Goal: Transaction & Acquisition: Purchase product/service

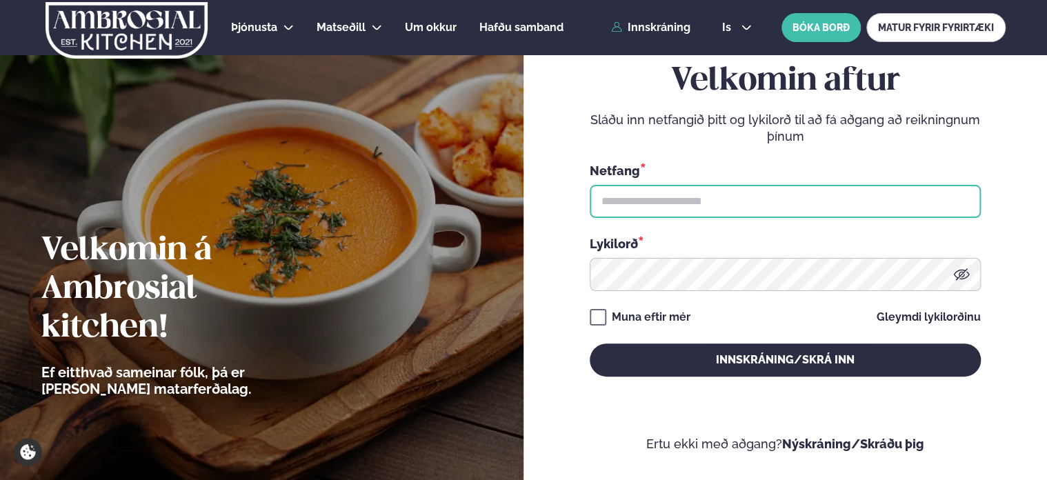
click at [676, 196] on input "text" at bounding box center [785, 201] width 391 height 33
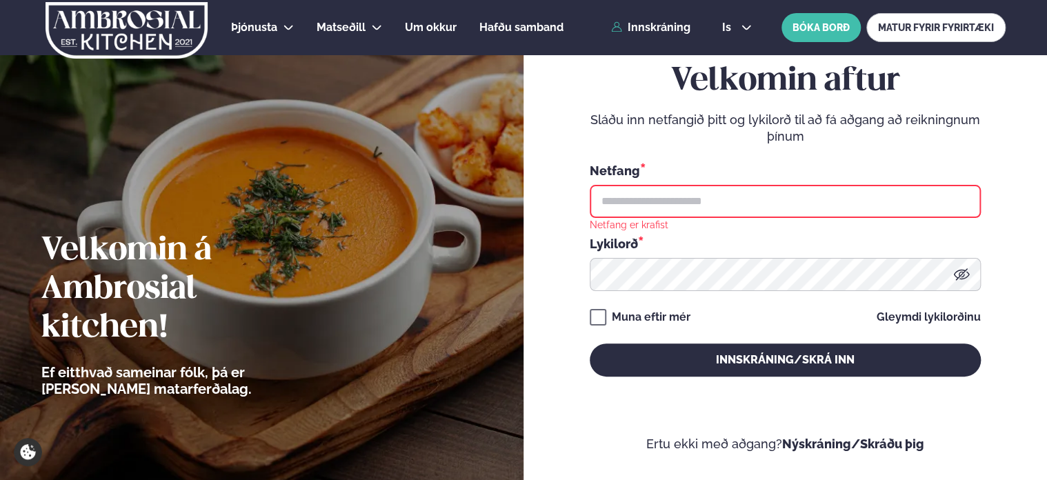
type input "**********"
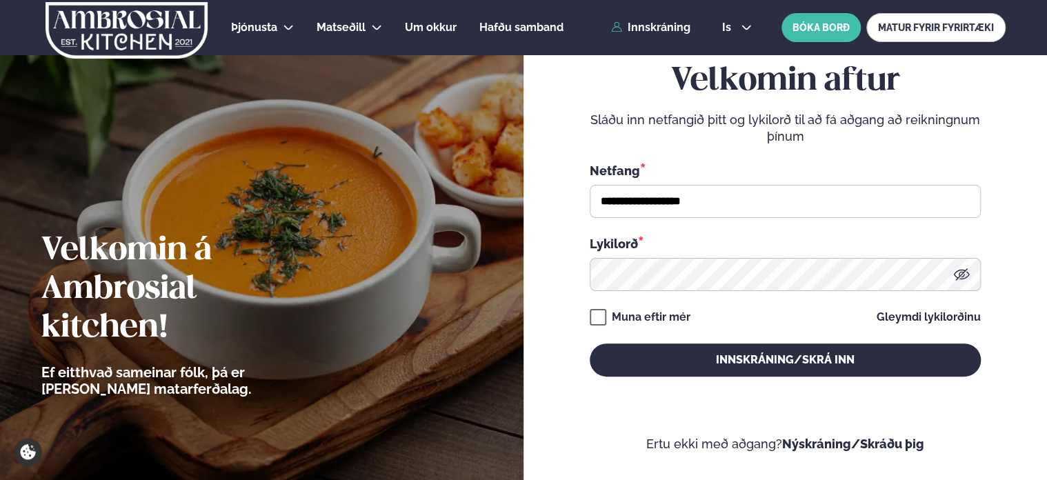
click at [590, 344] on button "Innskráning/Skrá inn" at bounding box center [785, 360] width 391 height 33
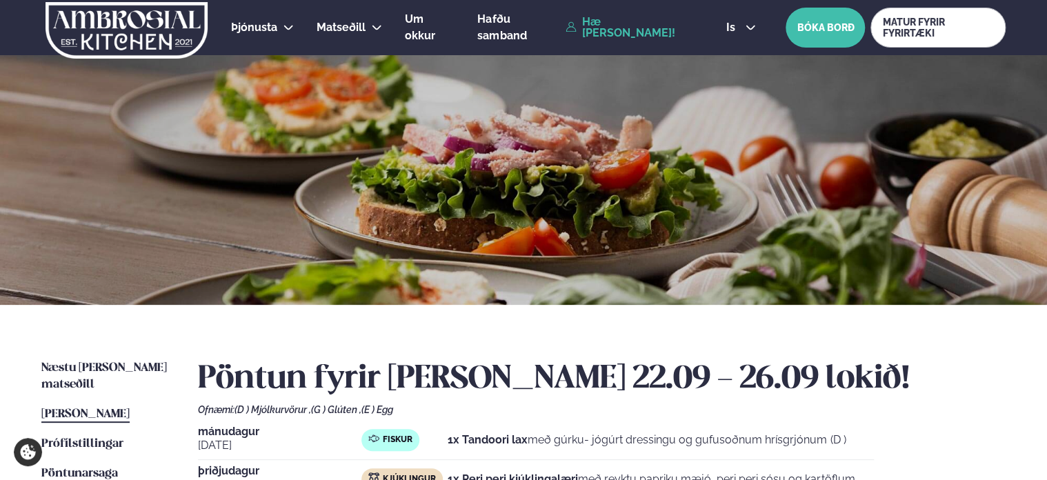
scroll to position [115, 0]
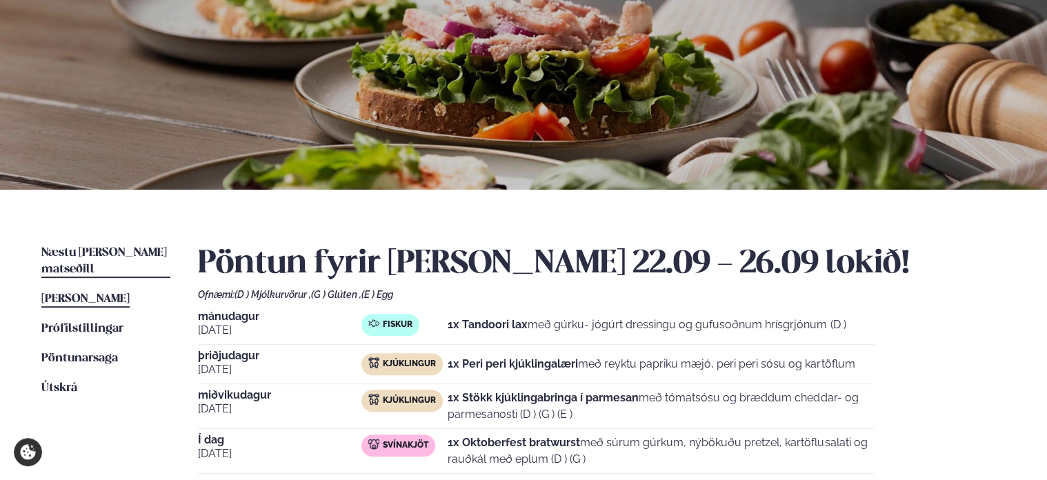
click at [72, 254] on span "Næstu [PERSON_NAME] matseðill" at bounding box center [104, 261] width 126 height 28
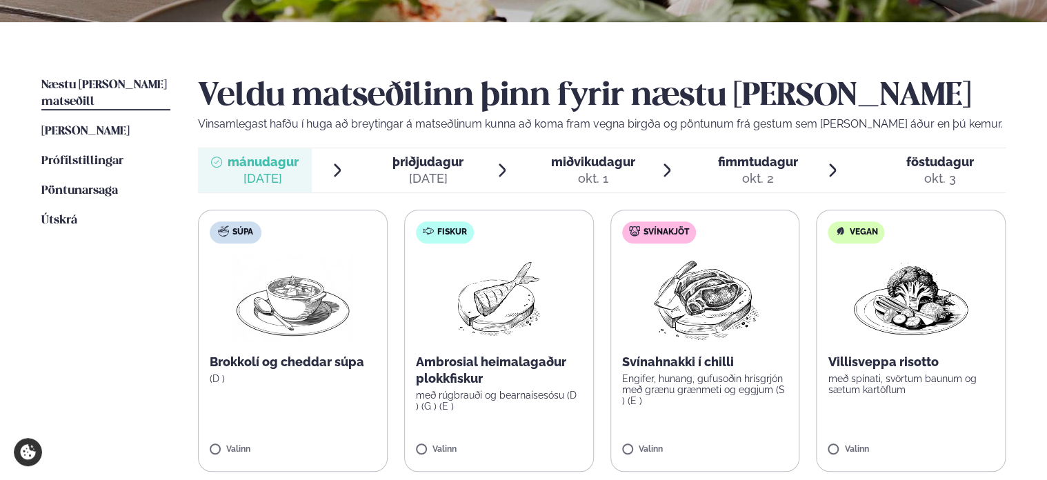
scroll to position [388, 0]
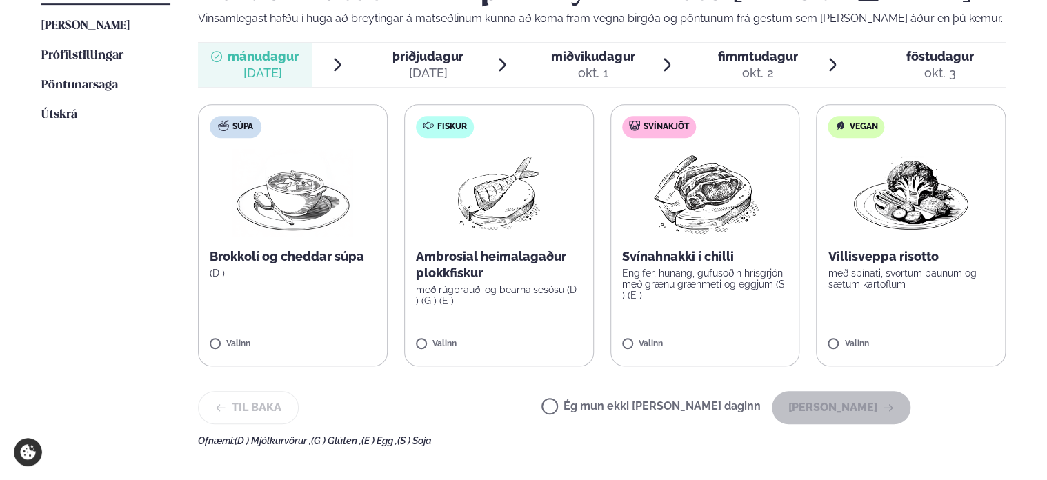
click at [883, 231] on img at bounding box center [911, 193] width 121 height 88
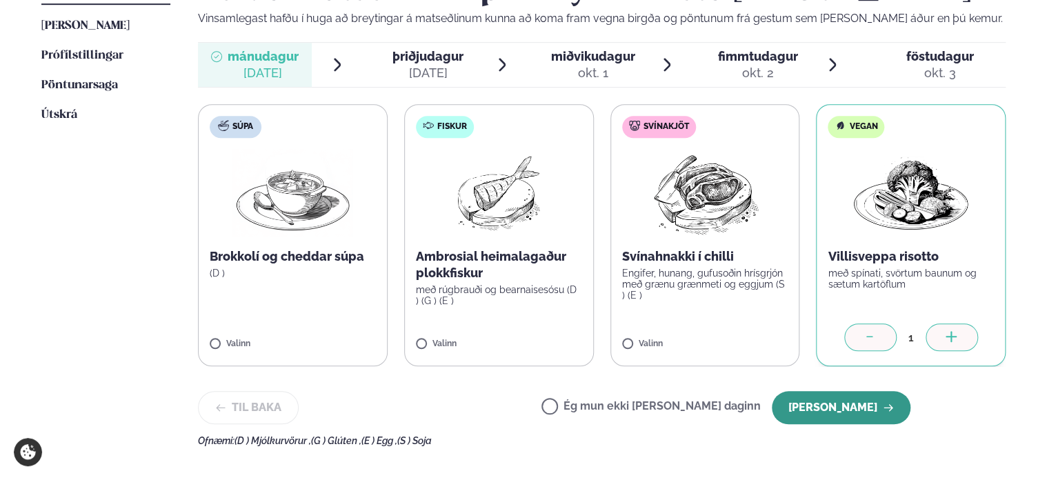
click at [825, 405] on button "[PERSON_NAME]" at bounding box center [841, 407] width 139 height 33
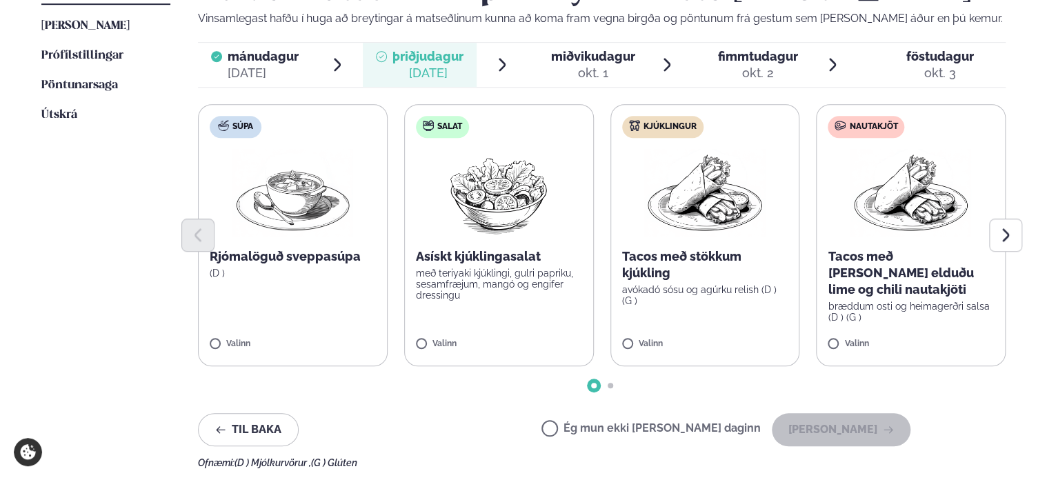
click at [653, 224] on div at bounding box center [602, 235] width 808 height 33
click at [642, 337] on label "Kjúklingur Tacos með stökkum kjúkling avókadó sósu og agúrku relish (D ) (G ) V…" at bounding box center [706, 235] width 190 height 262
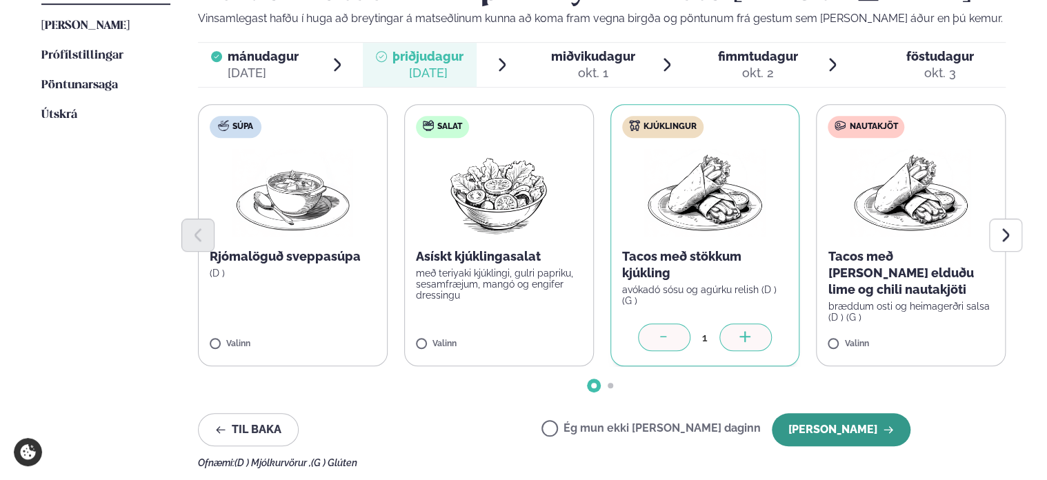
click at [834, 425] on button "[PERSON_NAME]" at bounding box center [841, 429] width 139 height 33
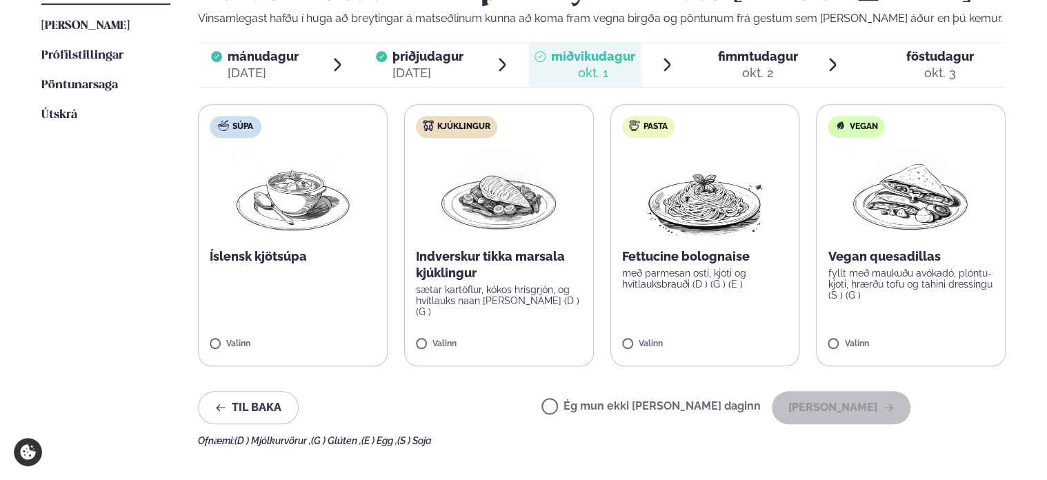
click at [431, 332] on label "Kjúklingur Indverskur tikka marsala kjúklingur sætar kartöflur, kókos hrísgrjón…" at bounding box center [499, 235] width 190 height 262
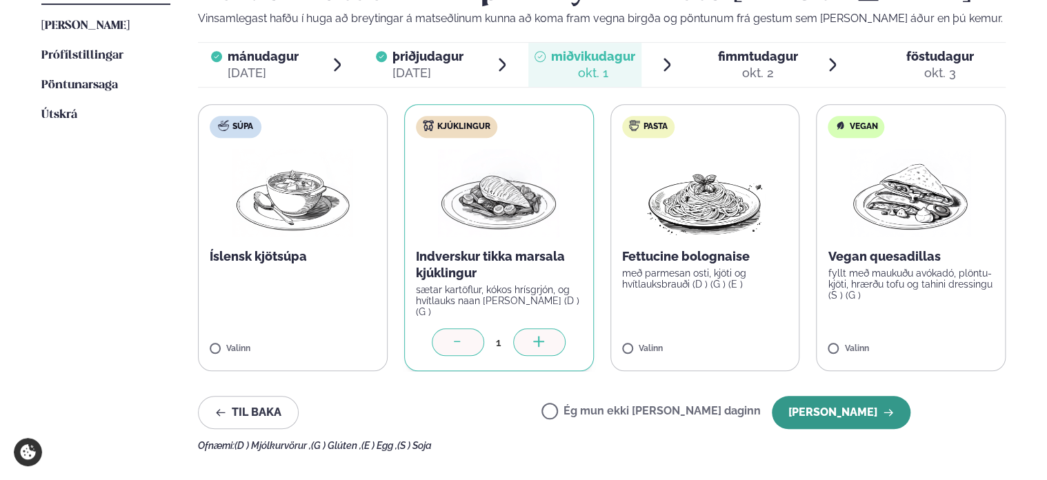
click at [863, 411] on button "[PERSON_NAME]" at bounding box center [841, 412] width 139 height 33
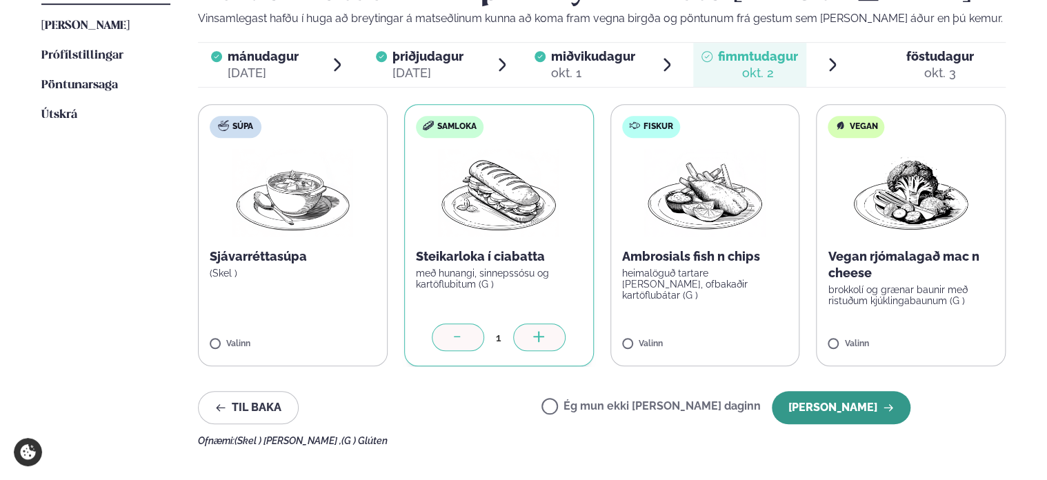
click at [836, 397] on button "[PERSON_NAME]" at bounding box center [841, 407] width 139 height 33
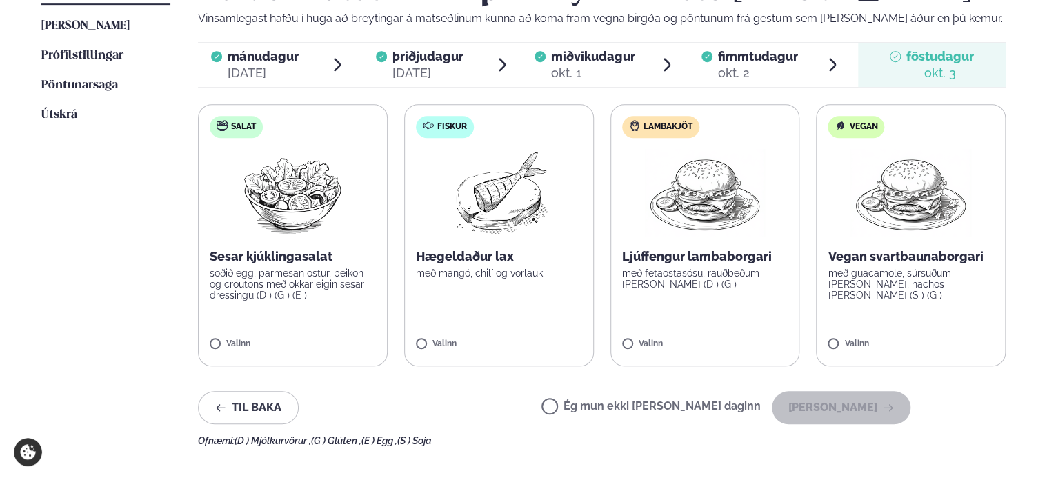
click at [609, 409] on label "Ég mun ekki [PERSON_NAME] daginn" at bounding box center [651, 408] width 219 height 14
click at [875, 397] on button "[PERSON_NAME]" at bounding box center [841, 407] width 139 height 33
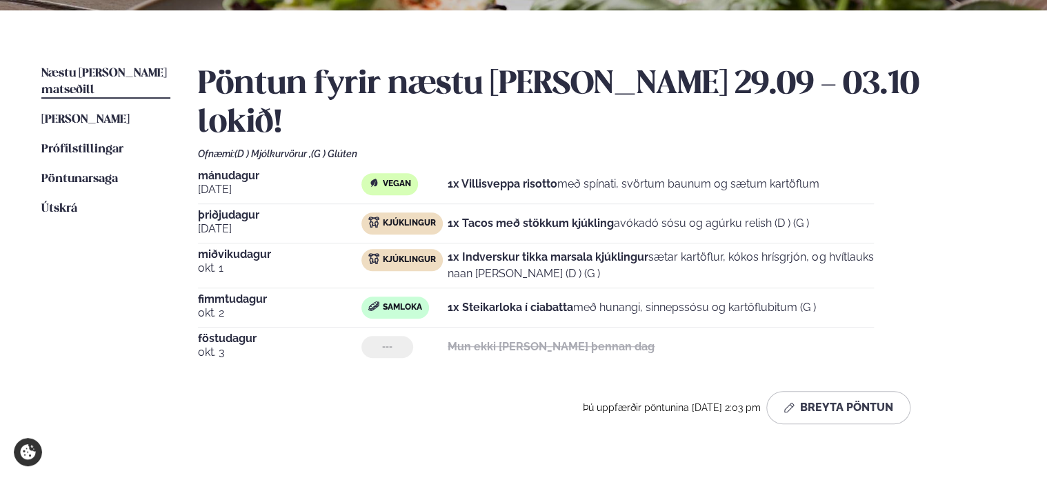
scroll to position [290, 0]
